Goal: Task Accomplishment & Management: Complete application form

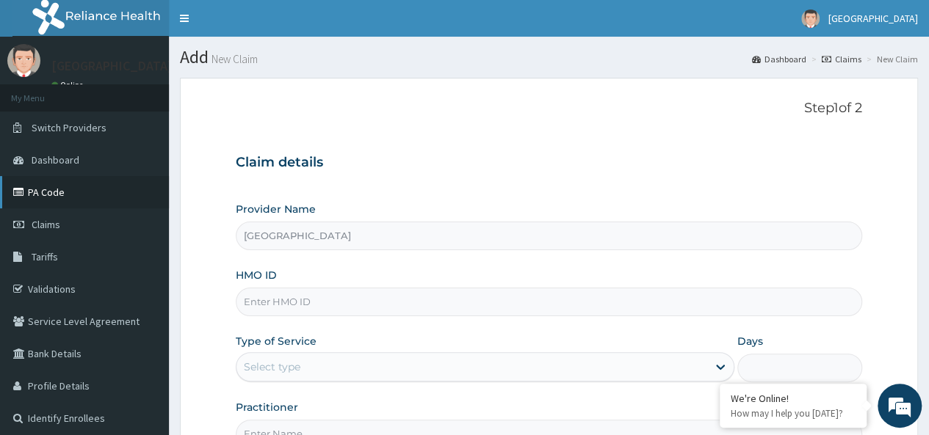
click at [118, 190] on link "PA Code" at bounding box center [84, 192] width 169 height 32
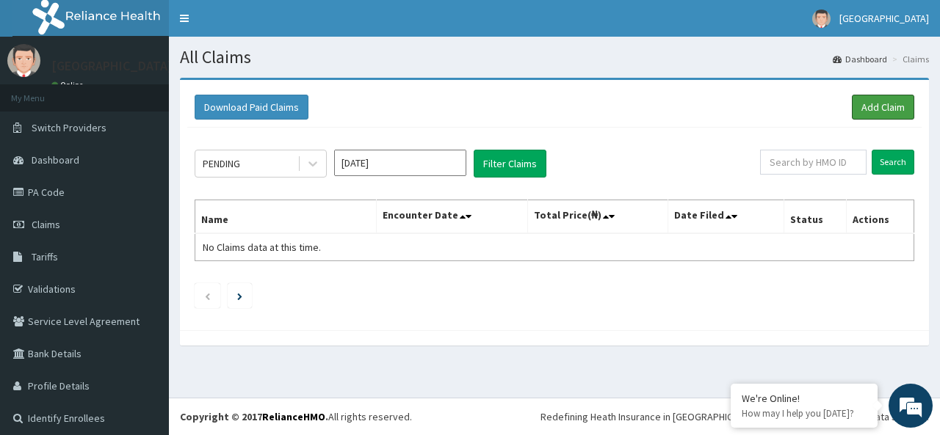
click at [865, 111] on link "Add Claim" at bounding box center [882, 107] width 62 height 25
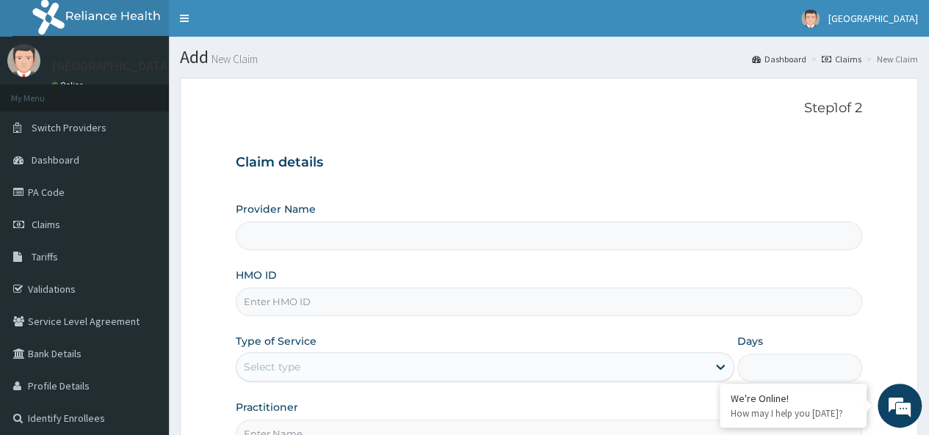
type input "Cypress Eye Centre"
click at [652, 313] on input "HMO ID" at bounding box center [549, 302] width 626 height 29
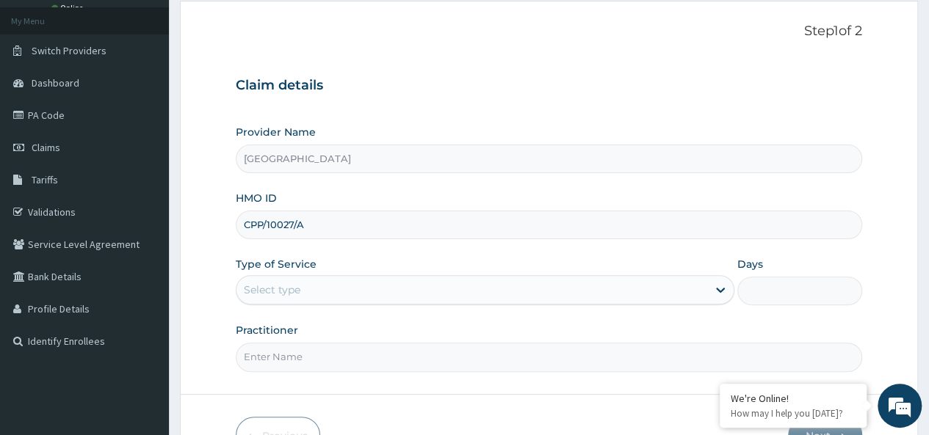
scroll to position [78, 0]
type input "CPP/10027/A"
click at [679, 287] on div "Select type" at bounding box center [471, 288] width 470 height 23
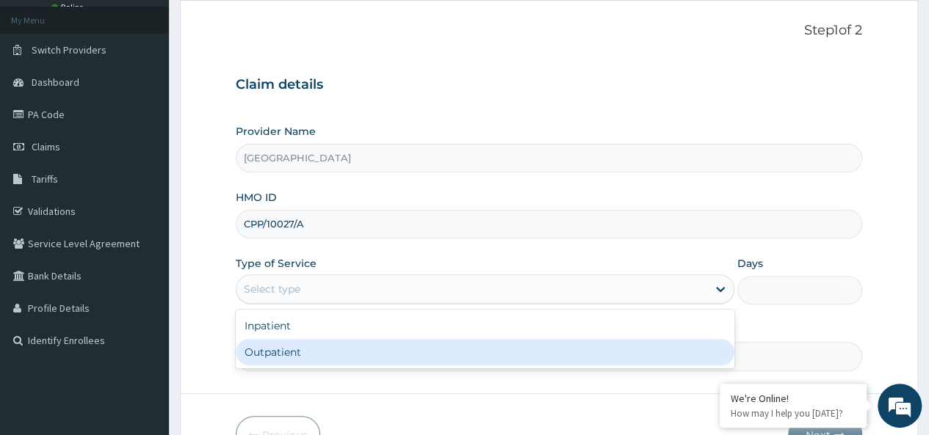
click at [623, 353] on div "Outpatient" at bounding box center [485, 352] width 498 height 26
type input "1"
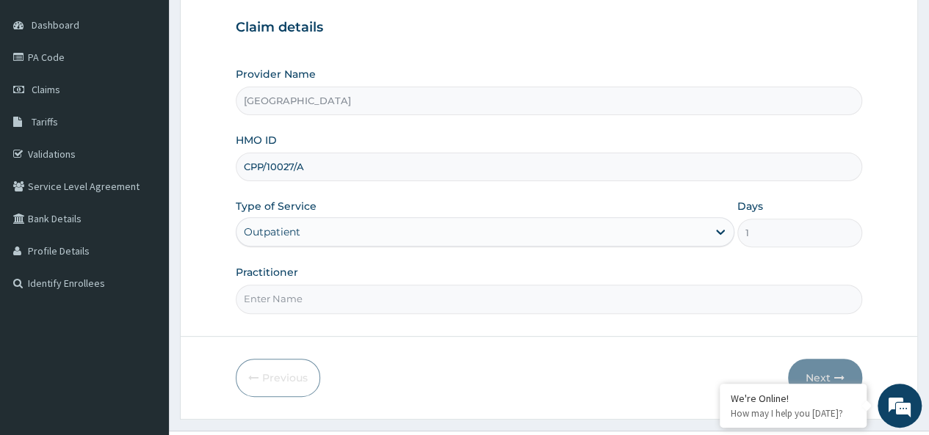
scroll to position [164, 0]
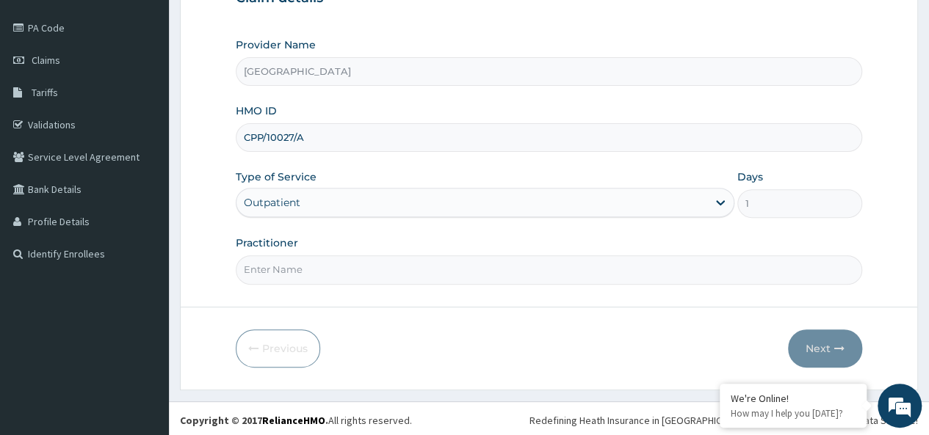
click at [646, 274] on input "Practitioner" at bounding box center [549, 269] width 626 height 29
type input "Dr Okaa-Ozuo Precious"
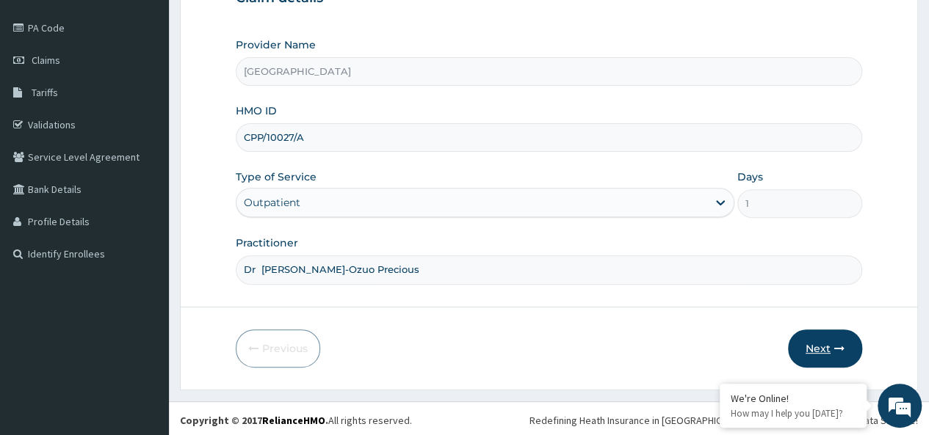
click at [831, 341] on button "Next" at bounding box center [825, 349] width 74 height 38
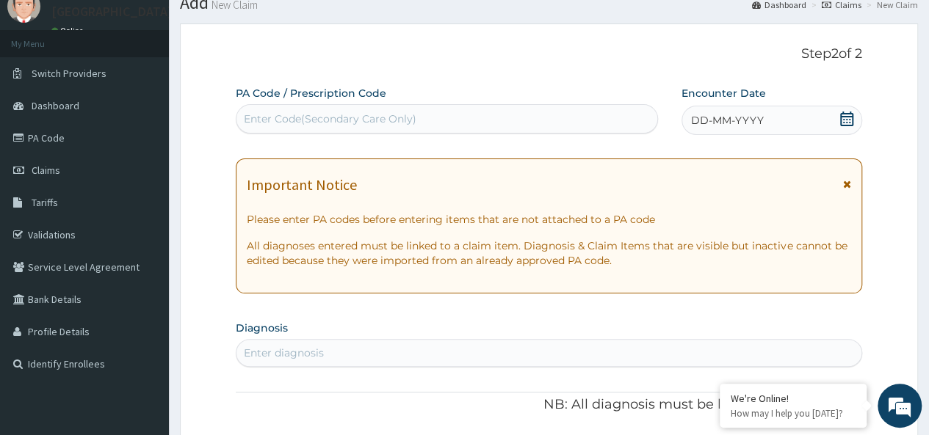
scroll to position [0, 0]
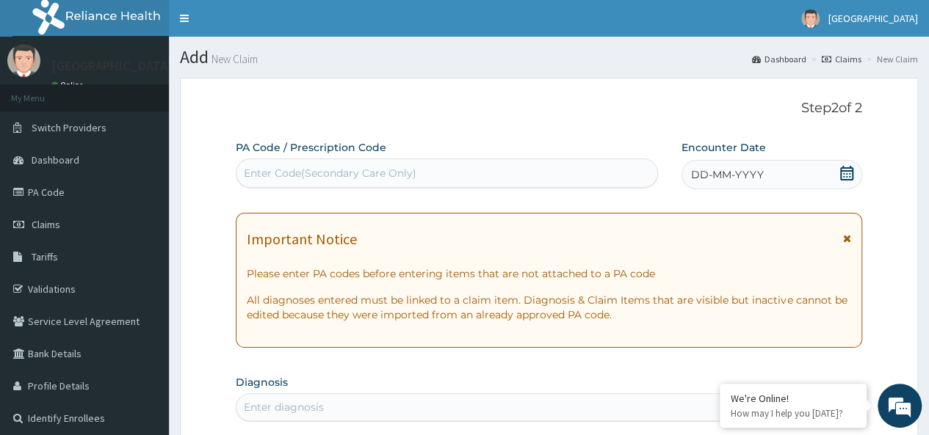
click at [520, 174] on div "Enter Code(Secondary Care Only)" at bounding box center [446, 172] width 420 height 23
paste input "PA/474AD4"
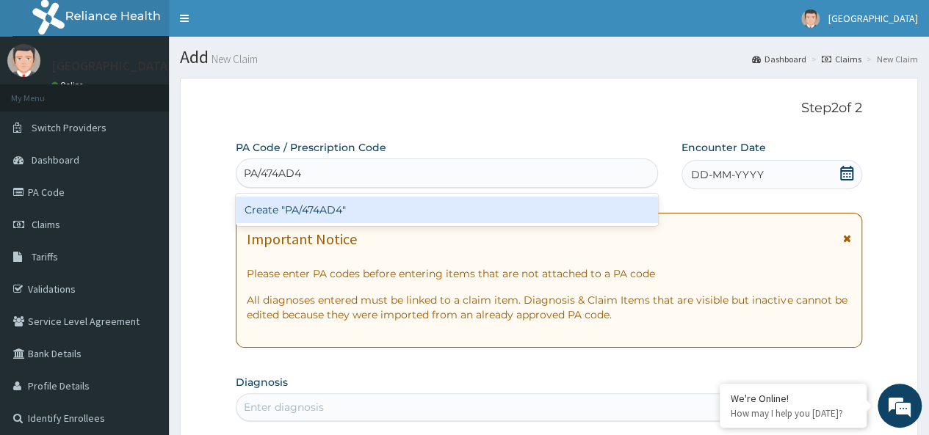
type input "PA/474AD4"
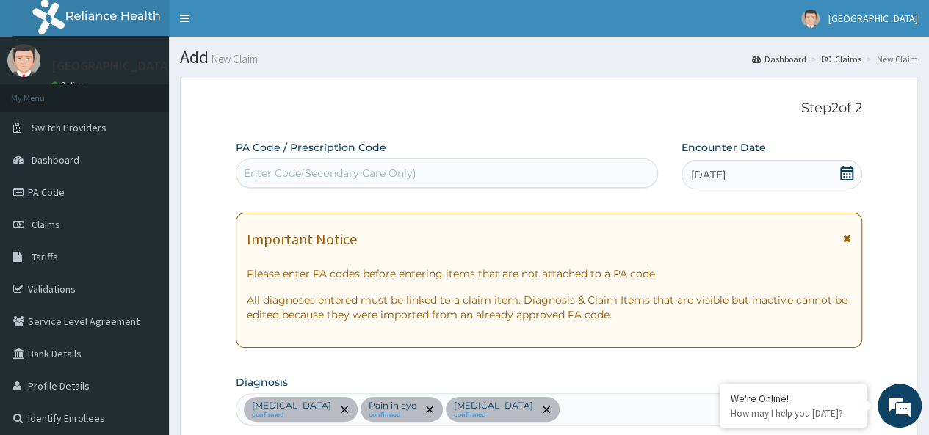
click at [475, 165] on div "Enter Code(Secondary Care Only)" at bounding box center [446, 172] width 420 height 23
paste input "PA/474AD4"
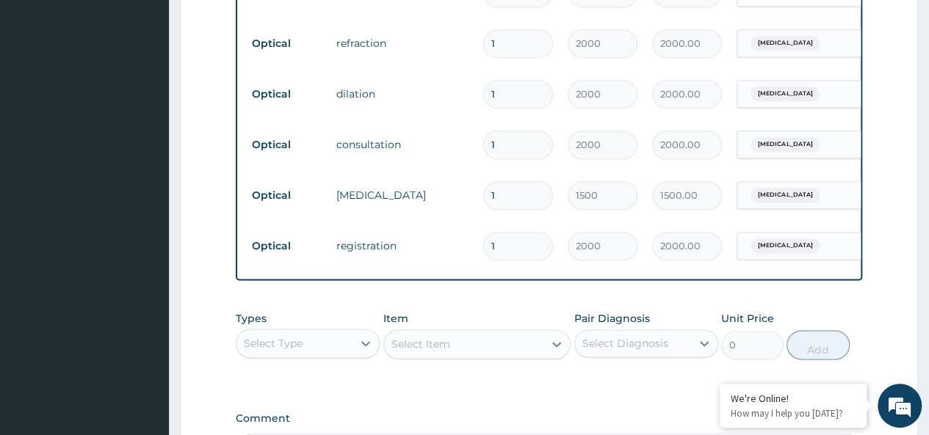
scroll to position [1020, 0]
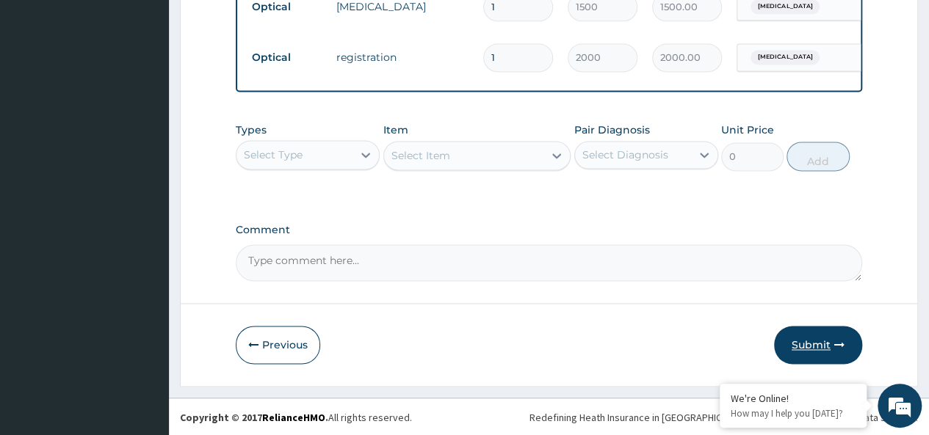
type input "PA/474AD4"
click at [791, 343] on button "Submit" at bounding box center [818, 345] width 88 height 38
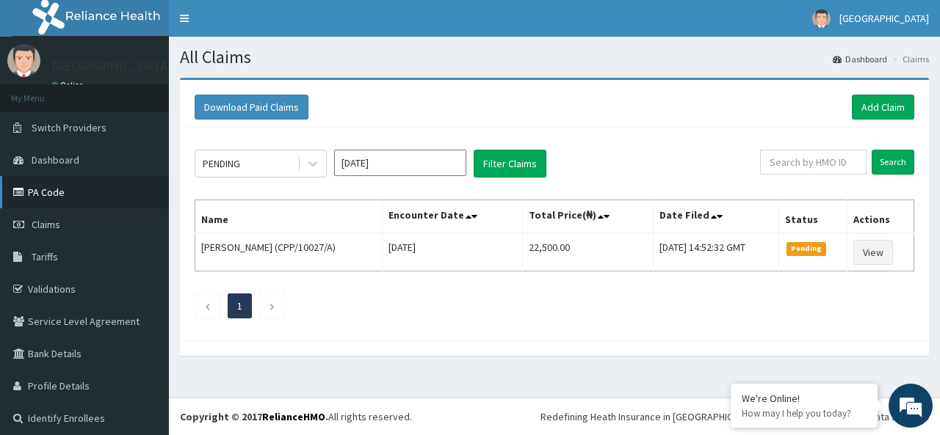
click at [108, 197] on link "PA Code" at bounding box center [84, 192] width 169 height 32
click at [884, 101] on link "Add Claim" at bounding box center [882, 107] width 62 height 25
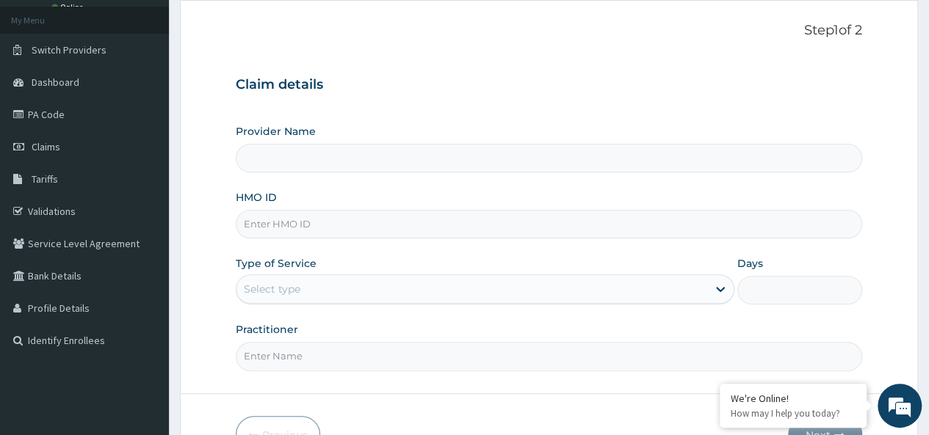
scroll to position [79, 0]
type input "Cypress Eye Centre"
click at [410, 223] on input "HMO ID" at bounding box center [549, 223] width 626 height 29
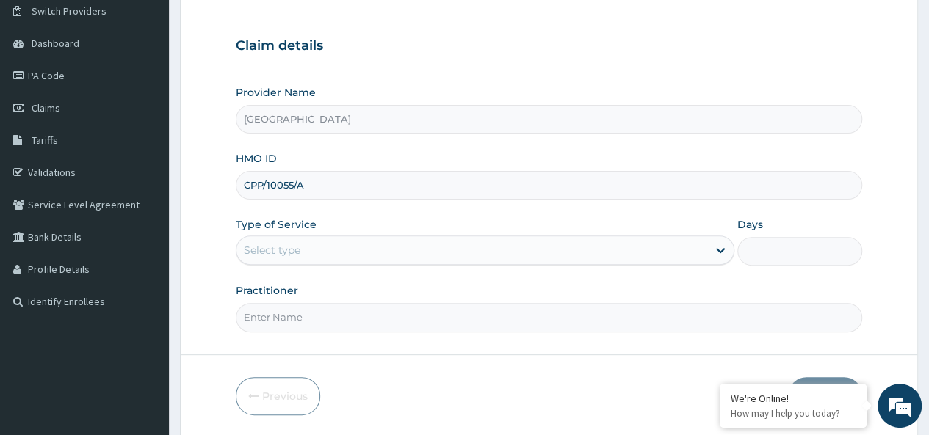
scroll to position [117, 0]
type input "CPP/10055/A"
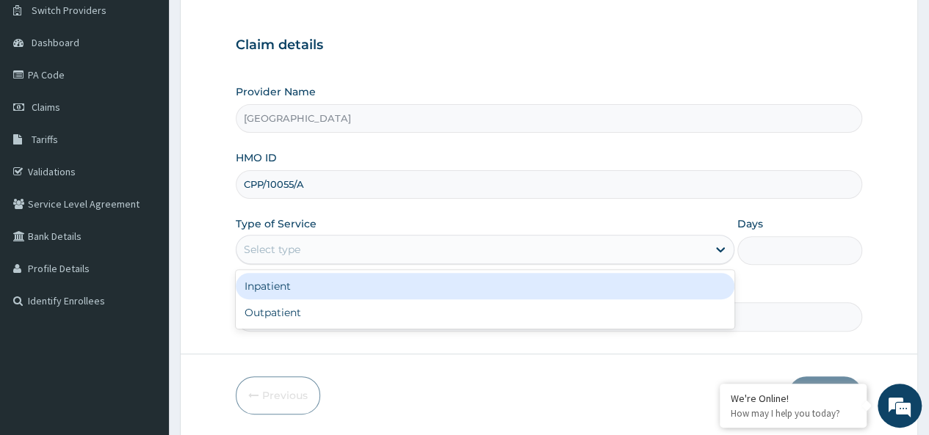
click at [415, 252] on div "Select type" at bounding box center [471, 249] width 470 height 23
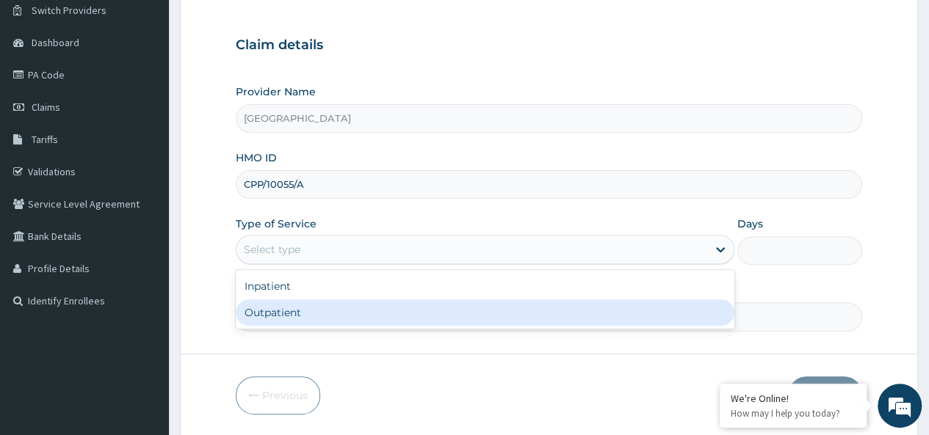
click at [382, 305] on div "Outpatient" at bounding box center [485, 312] width 498 height 26
type input "1"
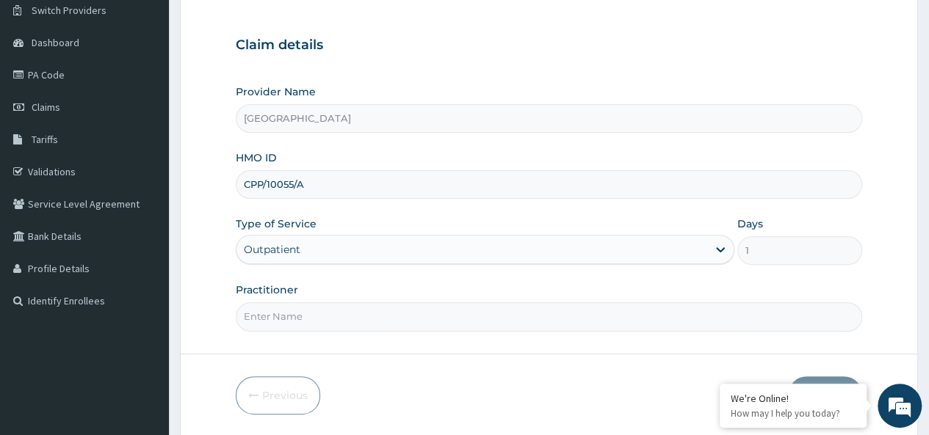
scroll to position [164, 0]
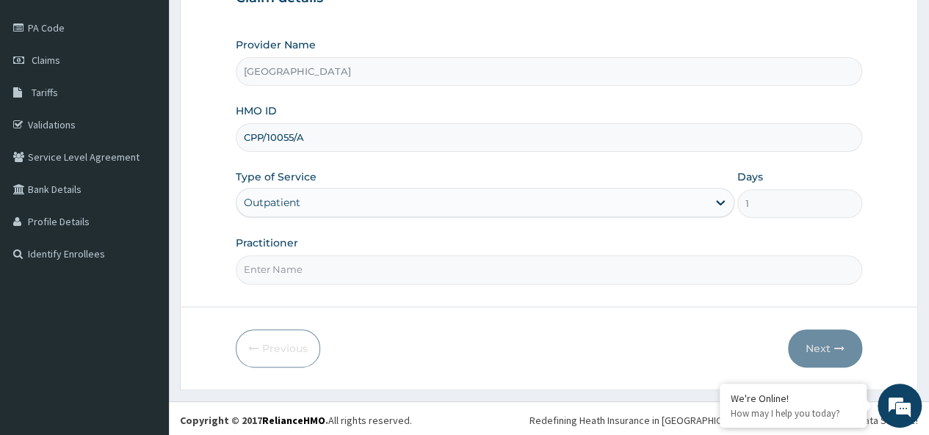
click at [388, 272] on input "Practitioner" at bounding box center [549, 269] width 626 height 29
type input "DR PRECIOUS OKAA-OZUOA"
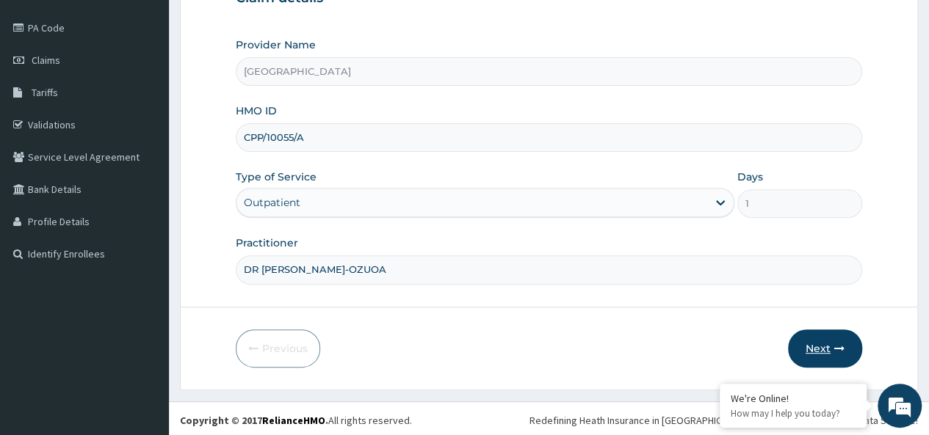
click at [815, 347] on button "Next" at bounding box center [825, 349] width 74 height 38
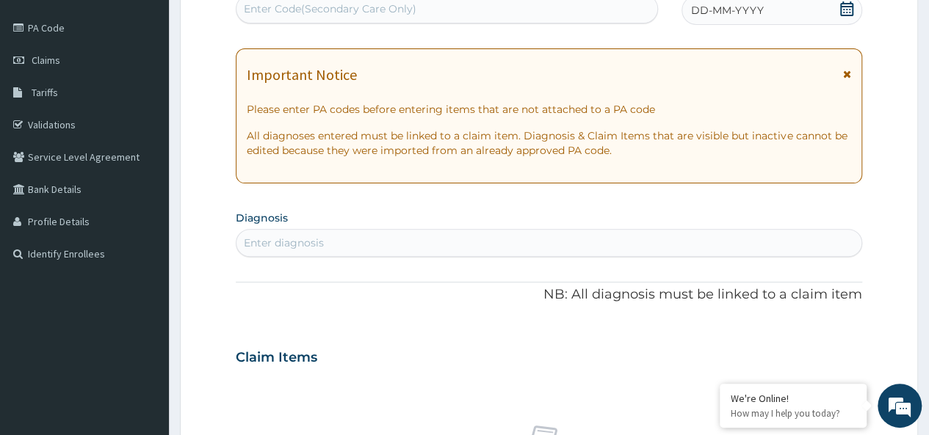
scroll to position [0, 0]
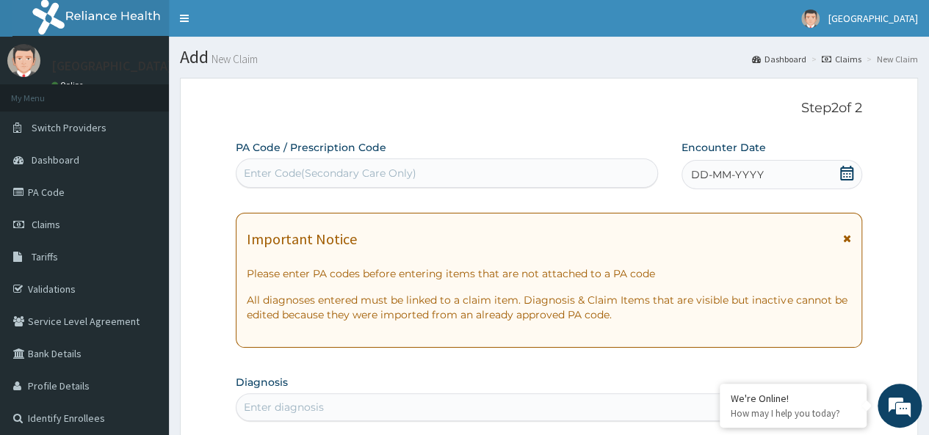
click at [445, 173] on div "Enter Code(Secondary Care Only)" at bounding box center [446, 172] width 420 height 23
paste input "PA/9C25E6"
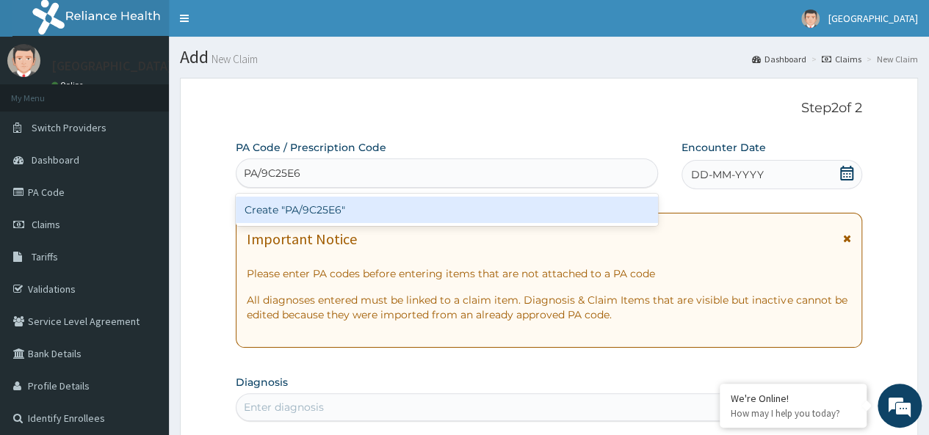
type input "PA/9C25E6"
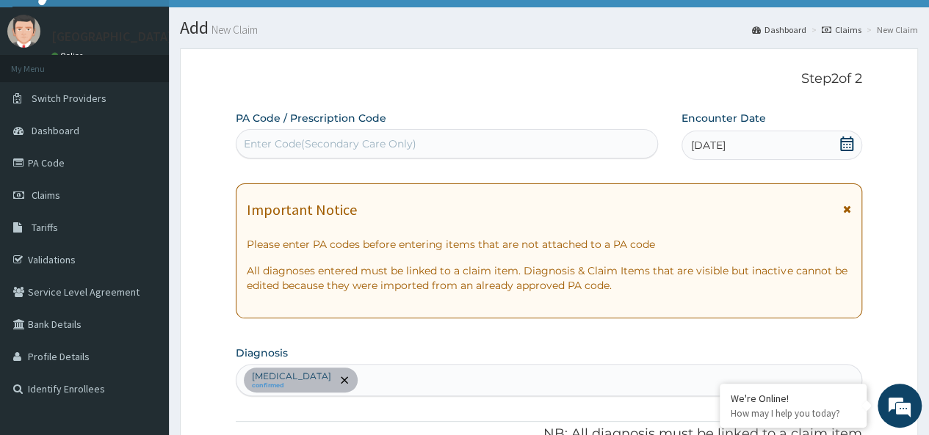
scroll to position [15, 0]
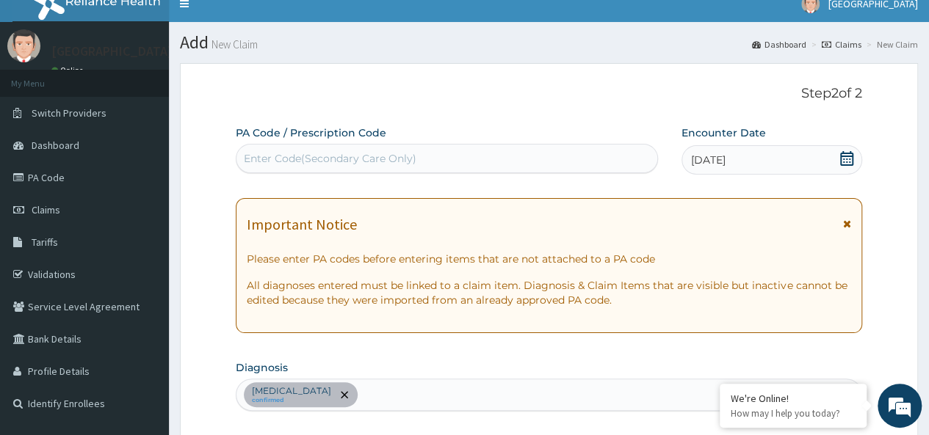
click at [551, 146] on div "Enter Code(Secondary Care Only)" at bounding box center [446, 158] width 421 height 29
paste input "PA/9C25E6"
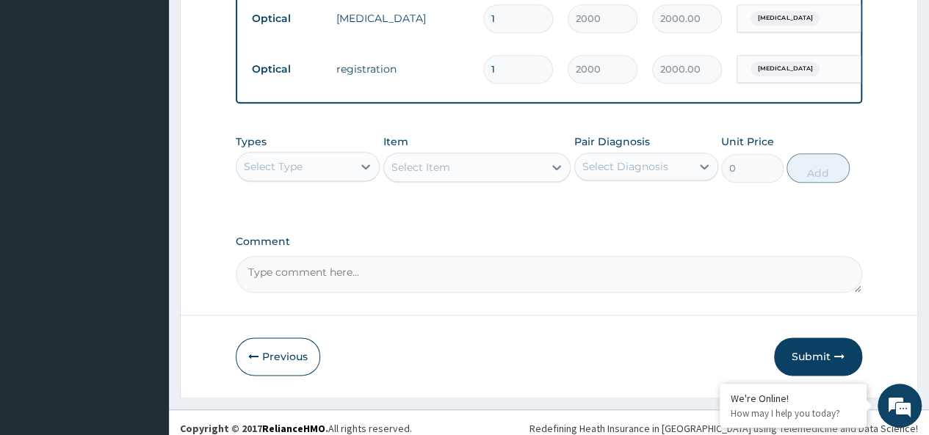
scroll to position [766, 0]
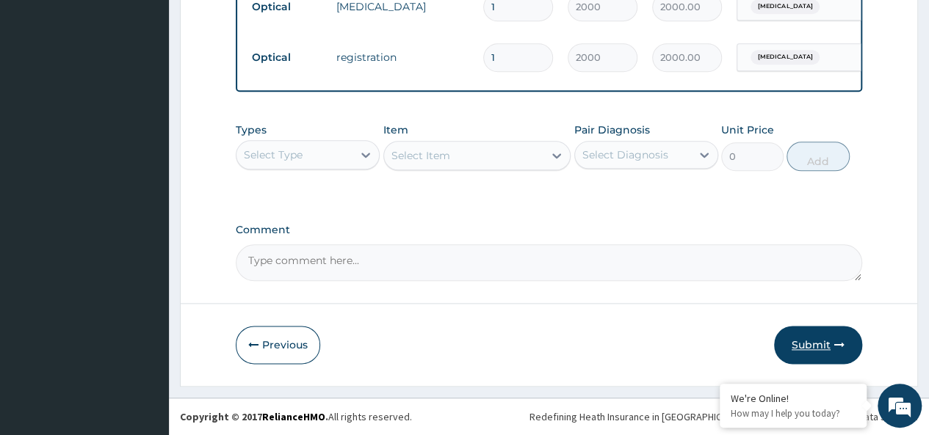
type input "PA/9C25E6"
click at [829, 335] on button "Submit" at bounding box center [818, 345] width 88 height 38
